Goal: Transaction & Acquisition: Purchase product/service

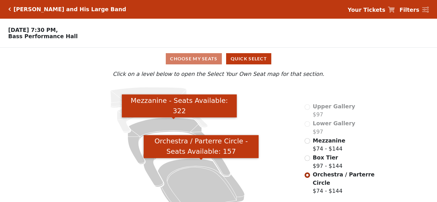
scroll to position [14, 0]
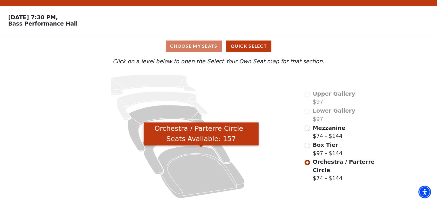
click at [193, 173] on icon "Orchestra / Parterre Circle - Seats Available: 157" at bounding box center [201, 172] width 87 height 52
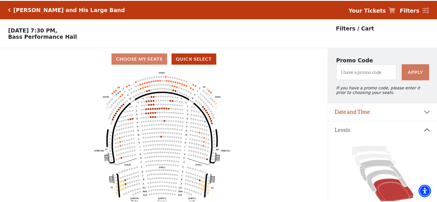
scroll to position [26, 0]
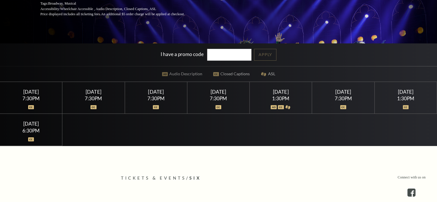
scroll to position [115, 0]
click at [215, 55] on input "I have a promo code" at bounding box center [229, 55] width 44 height 12
click at [266, 51] on link "Apply" at bounding box center [265, 55] width 22 height 12
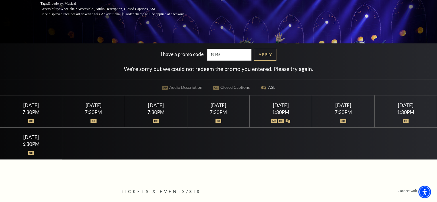
click at [221, 54] on input "19145" at bounding box center [229, 55] width 44 height 12
type input "19144"
click at [273, 55] on link "Apply" at bounding box center [265, 55] width 22 height 12
